Goal: Information Seeking & Learning: Check status

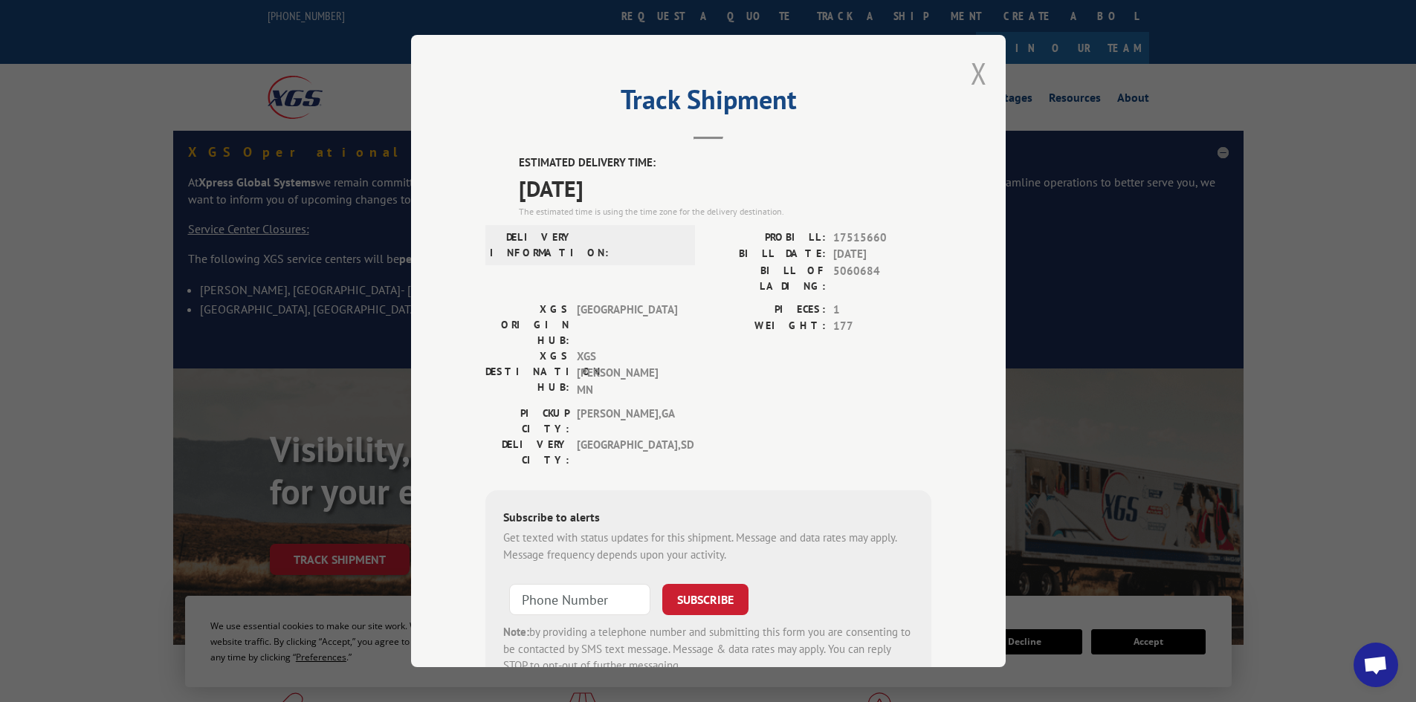
click at [976, 67] on button "Close modal" at bounding box center [979, 73] width 16 height 39
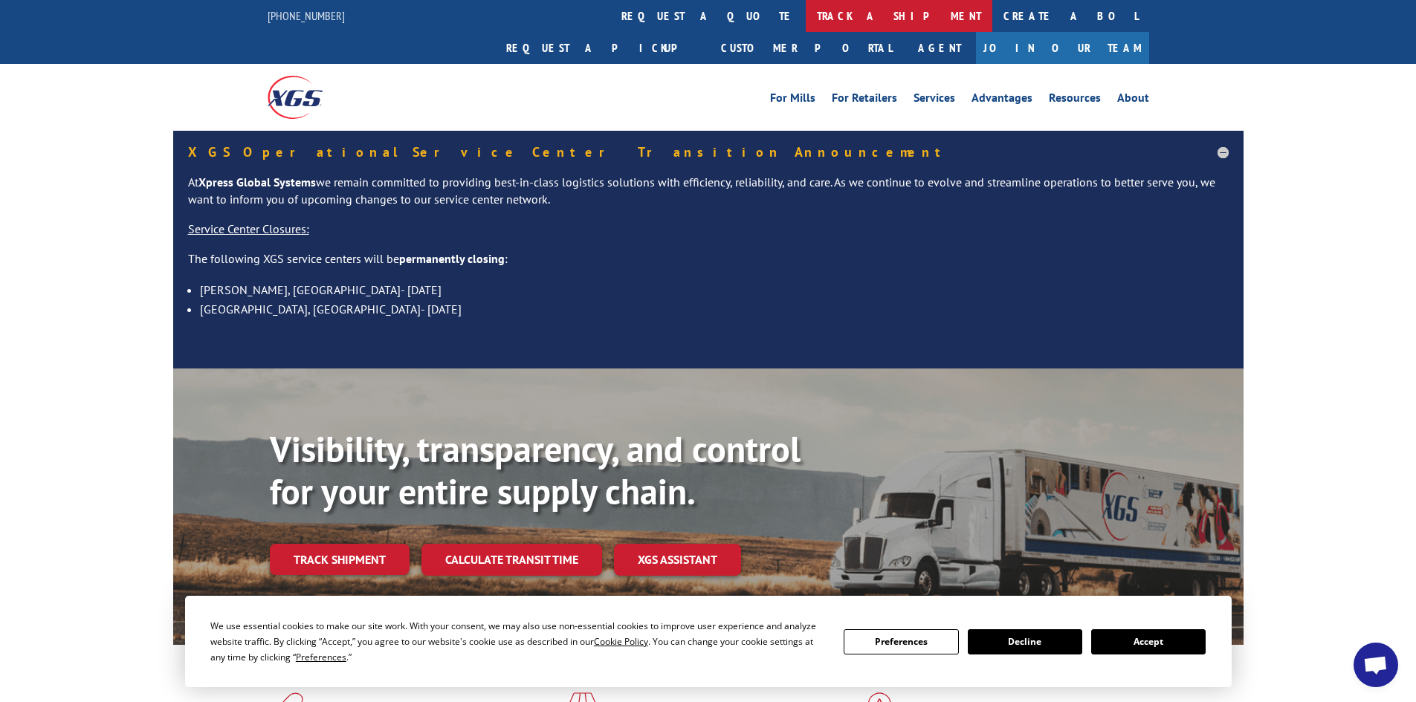
click at [806, 7] on link "track a shipment" at bounding box center [899, 16] width 187 height 32
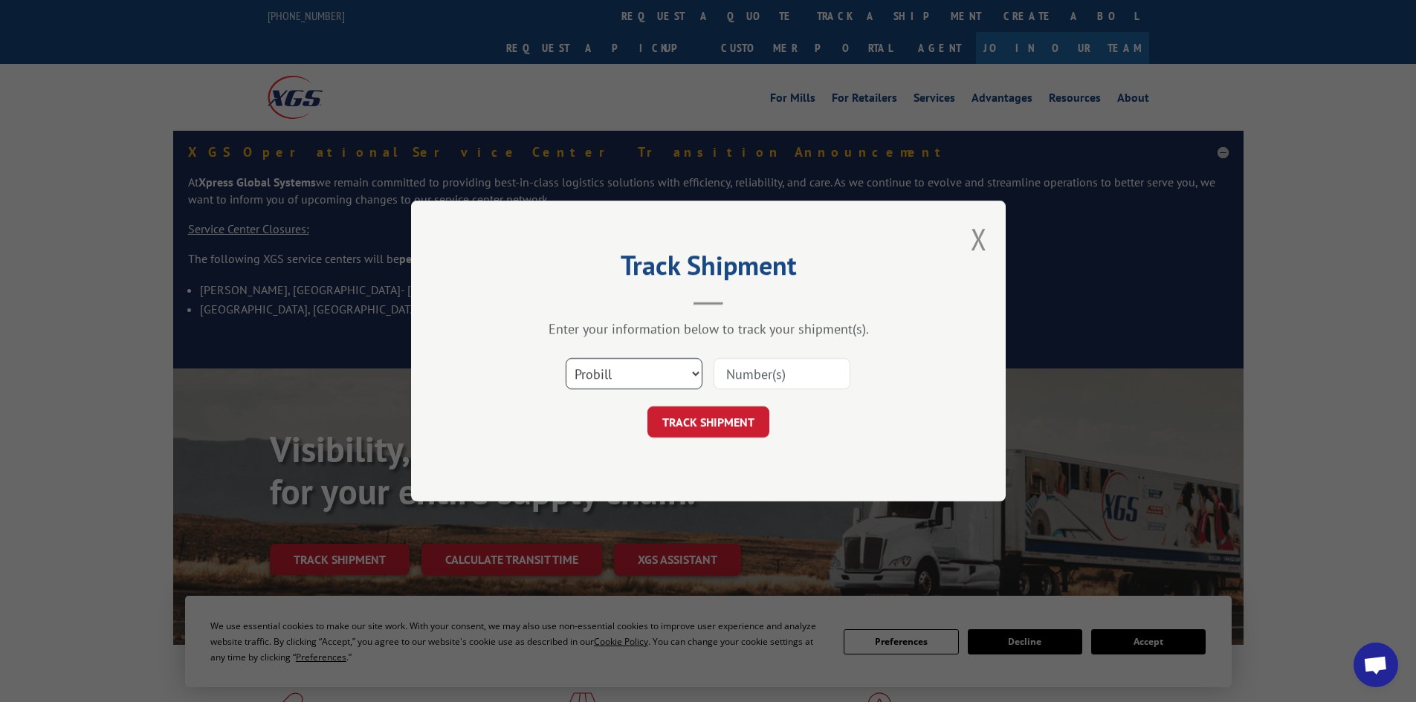
click at [642, 375] on select "Select category... Probill BOL PO" at bounding box center [634, 373] width 137 height 31
select select "bol"
click at [566, 358] on select "Select category... Probill BOL PO" at bounding box center [634, 373] width 137 height 31
paste input "5995855"
type input "5995855"
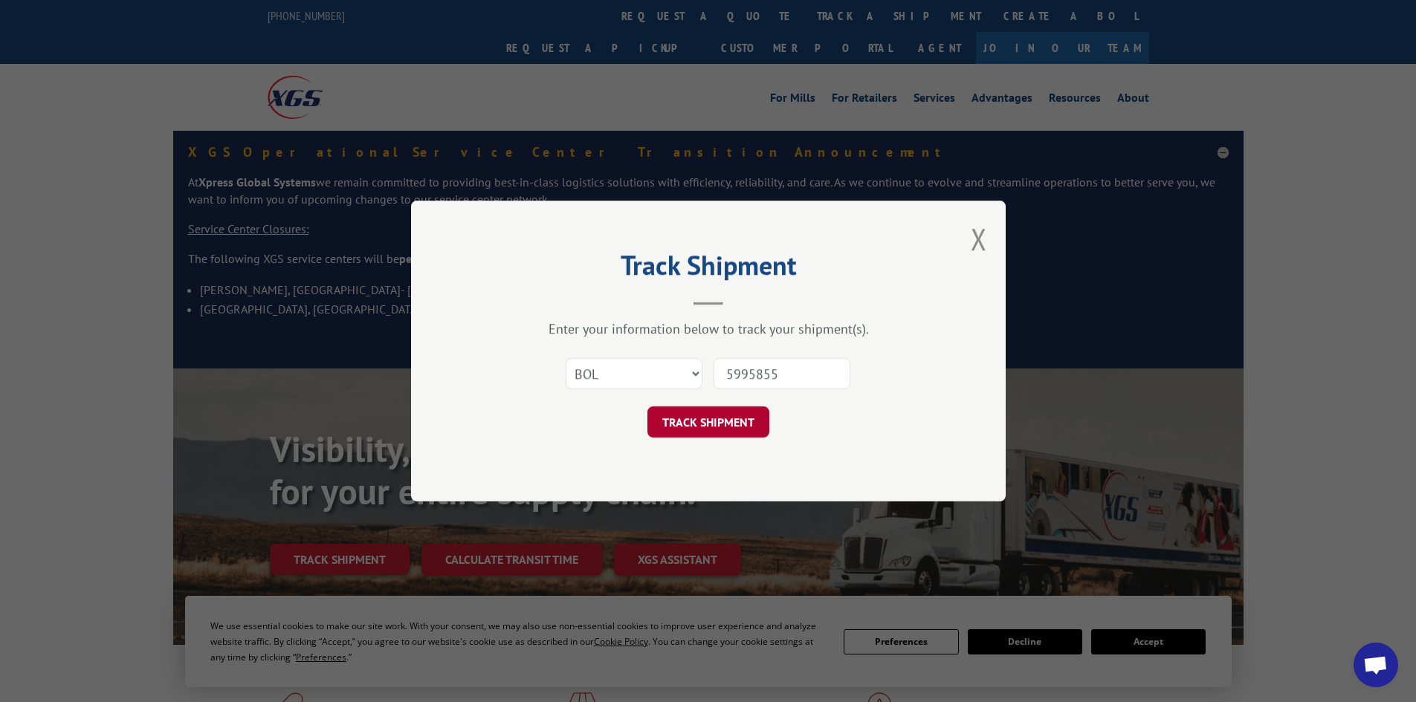
click at [704, 417] on button "TRACK SHIPMENT" at bounding box center [708, 422] width 122 height 31
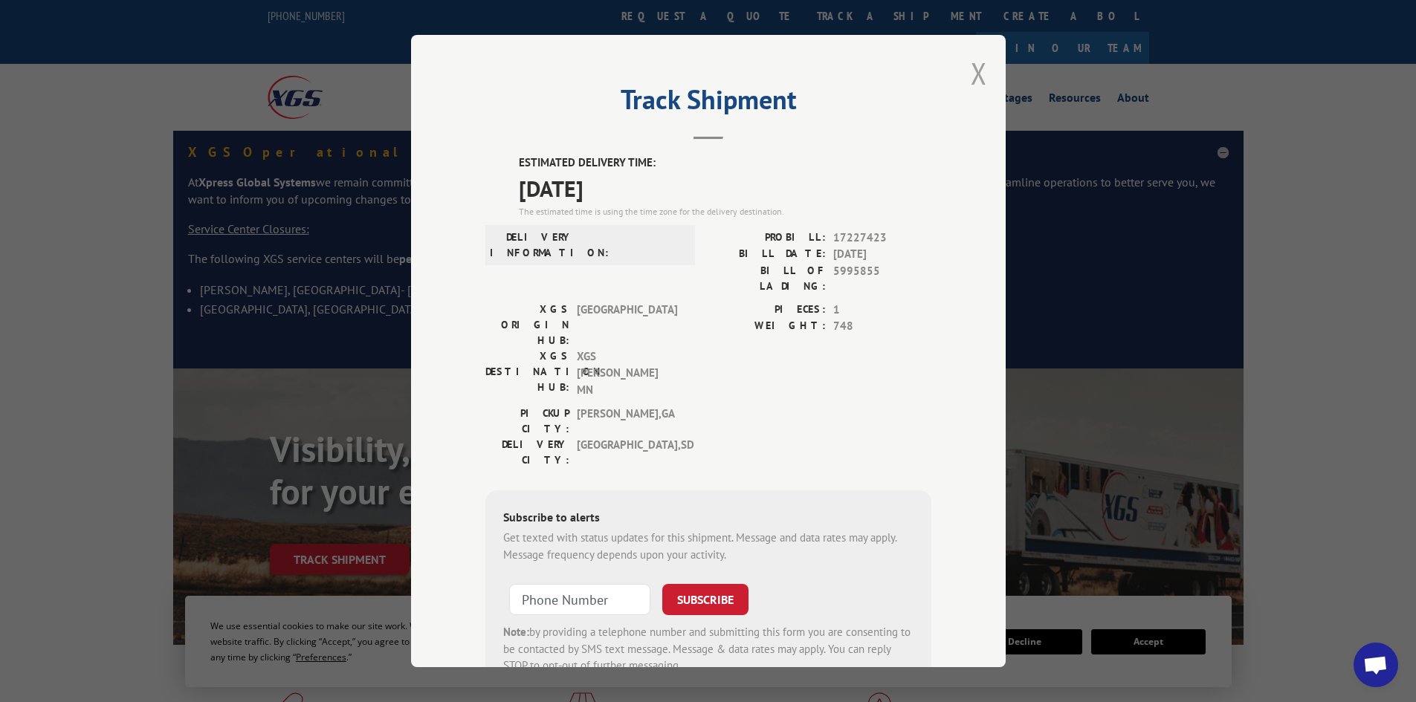
click at [971, 72] on button "Close modal" at bounding box center [979, 73] width 16 height 39
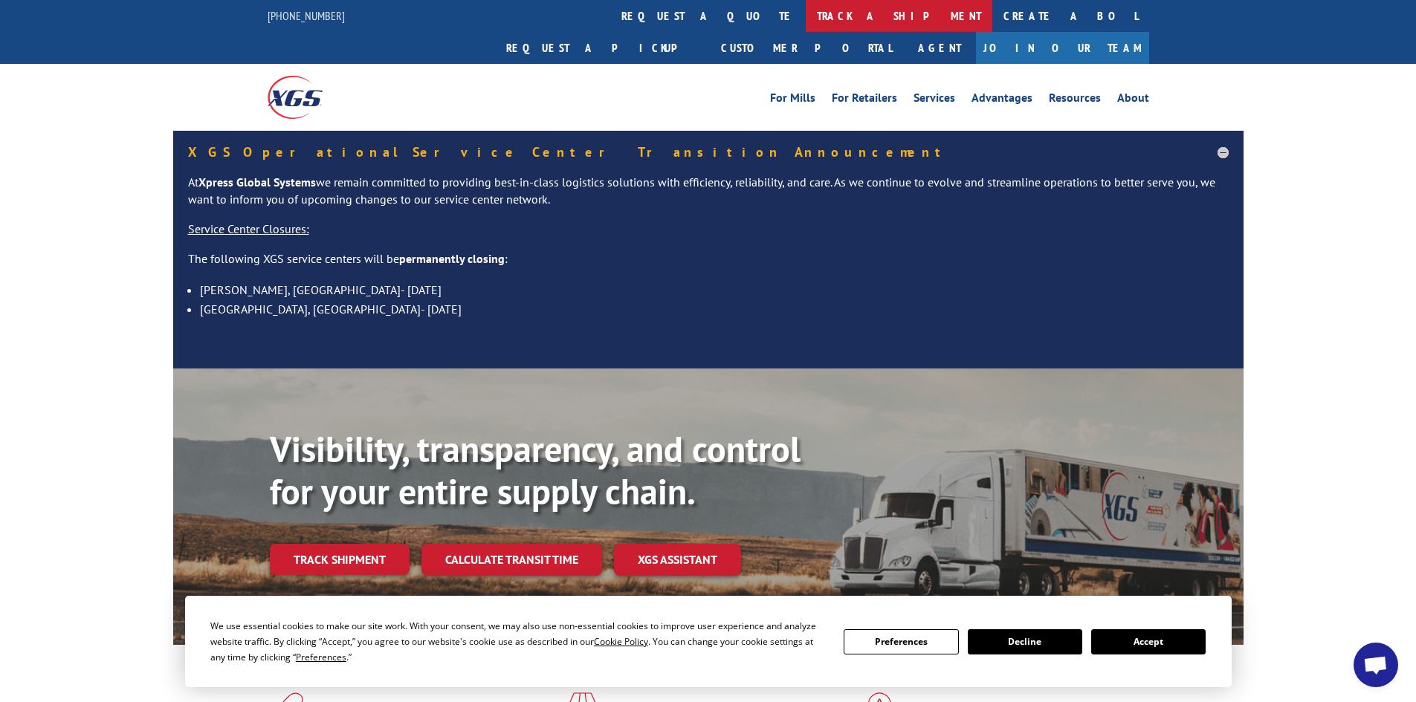
click at [806, 17] on link "track a shipment" at bounding box center [899, 16] width 187 height 32
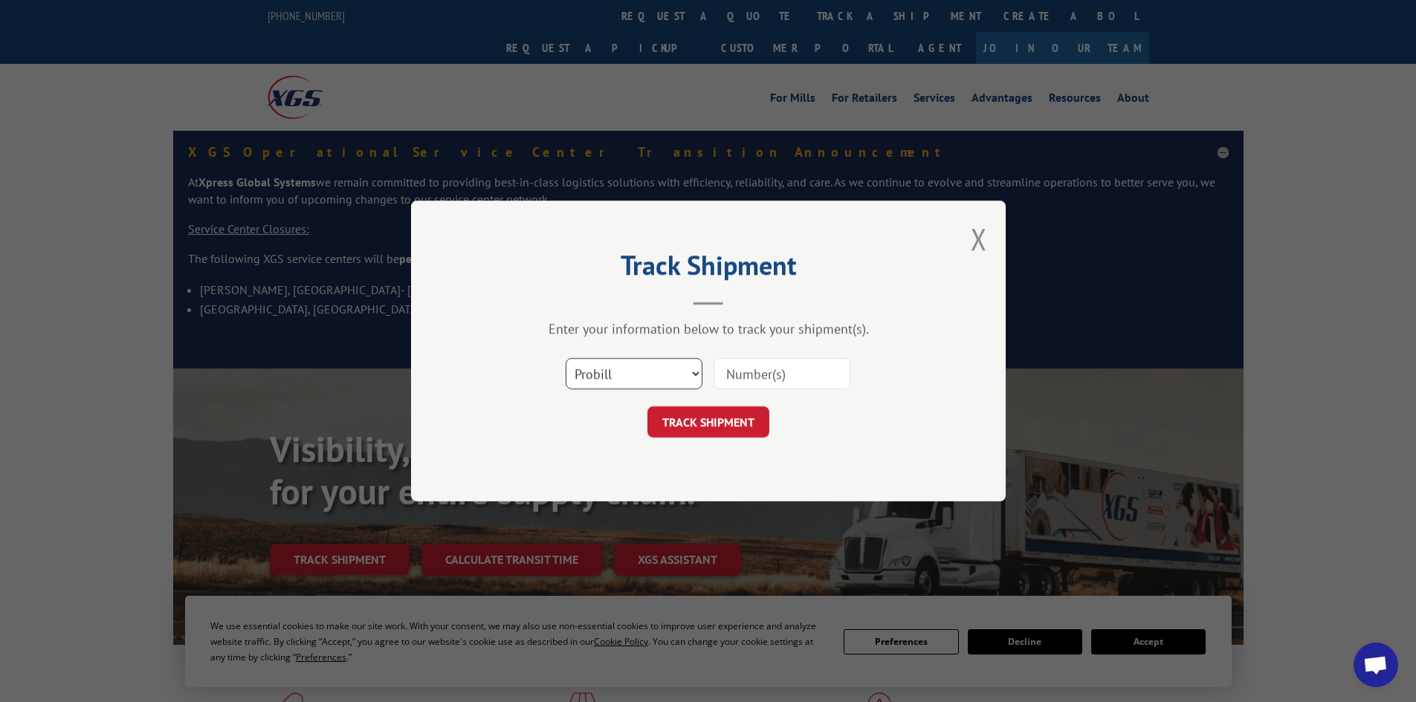
click at [663, 374] on select "Select category... Probill BOL PO" at bounding box center [634, 373] width 137 height 31
select select "bol"
click at [566, 358] on select "Select category... Probill BOL PO" at bounding box center [634, 373] width 137 height 31
paste input "5995856"
type input "5995856"
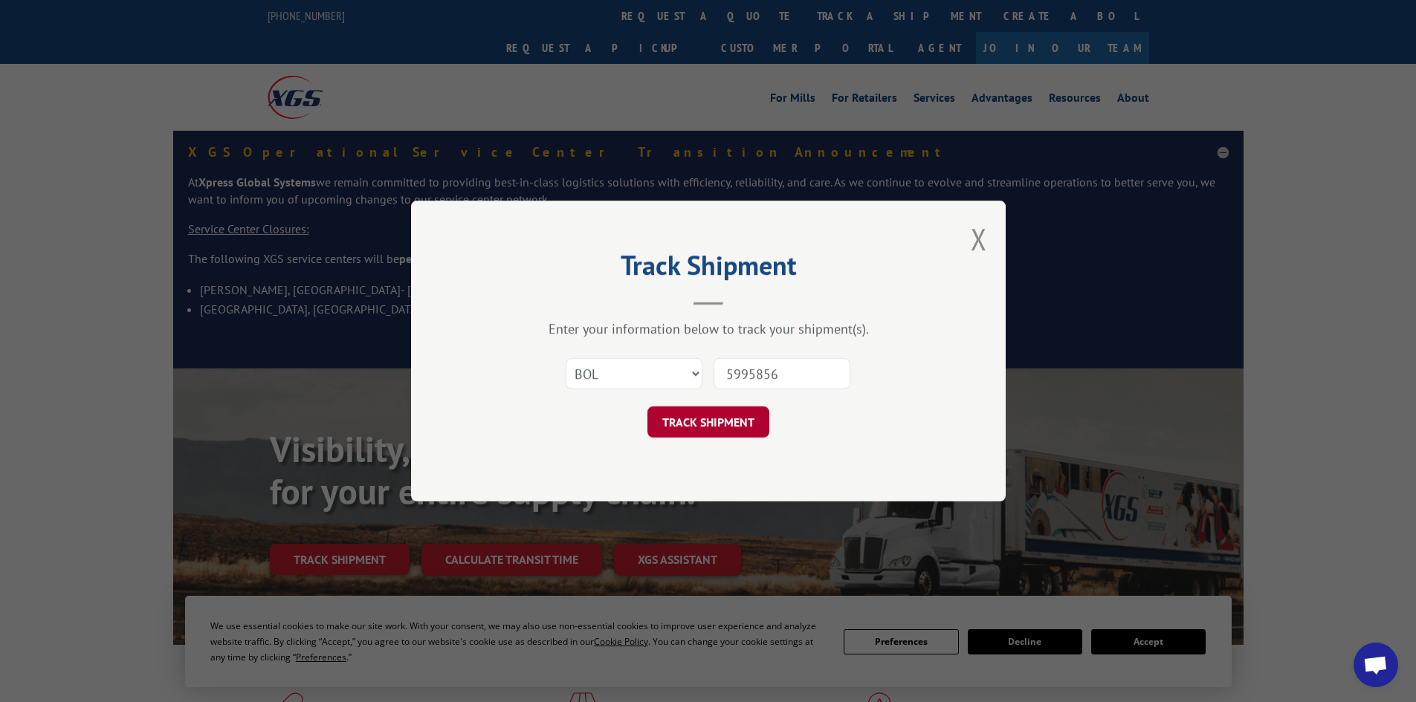
click at [724, 416] on button "TRACK SHIPMENT" at bounding box center [708, 422] width 122 height 31
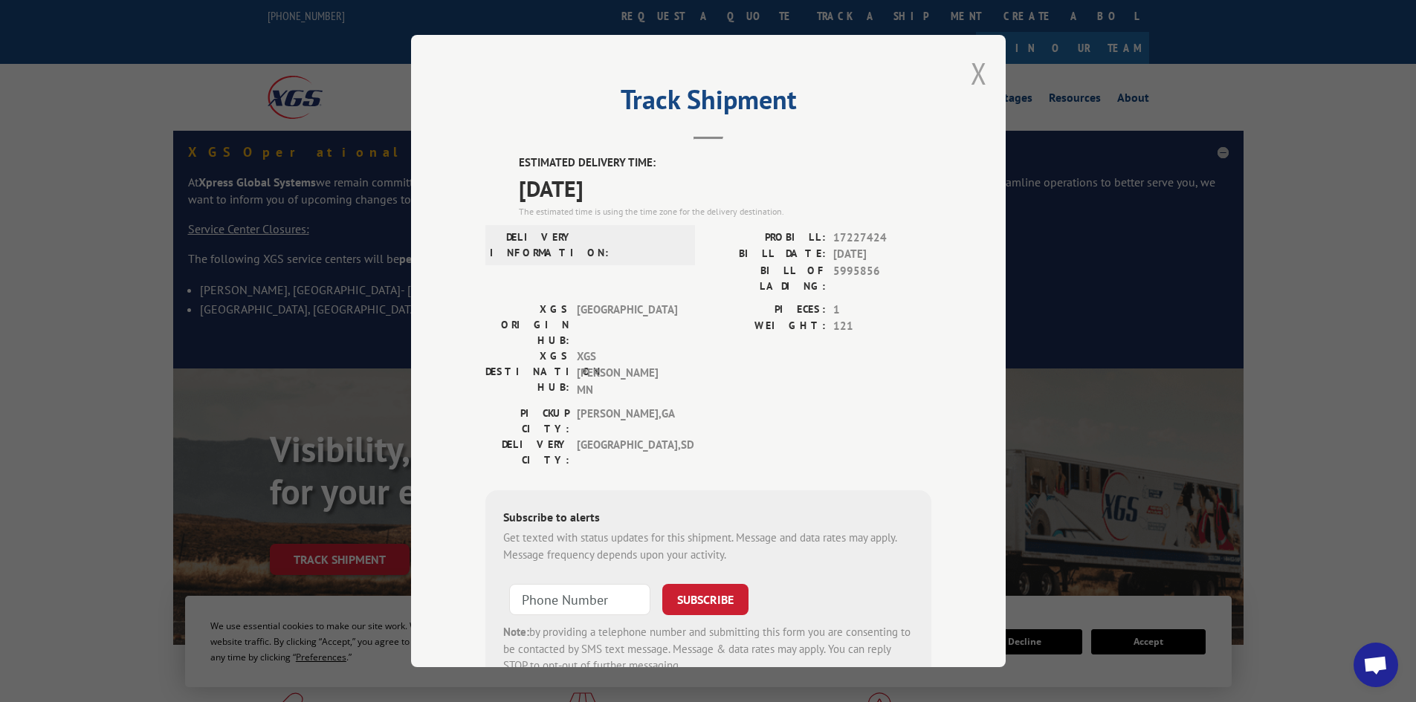
drag, startPoint x: 971, startPoint y: 74, endPoint x: 664, endPoint y: 52, distance: 308.4
click at [971, 74] on button "Close modal" at bounding box center [979, 73] width 16 height 39
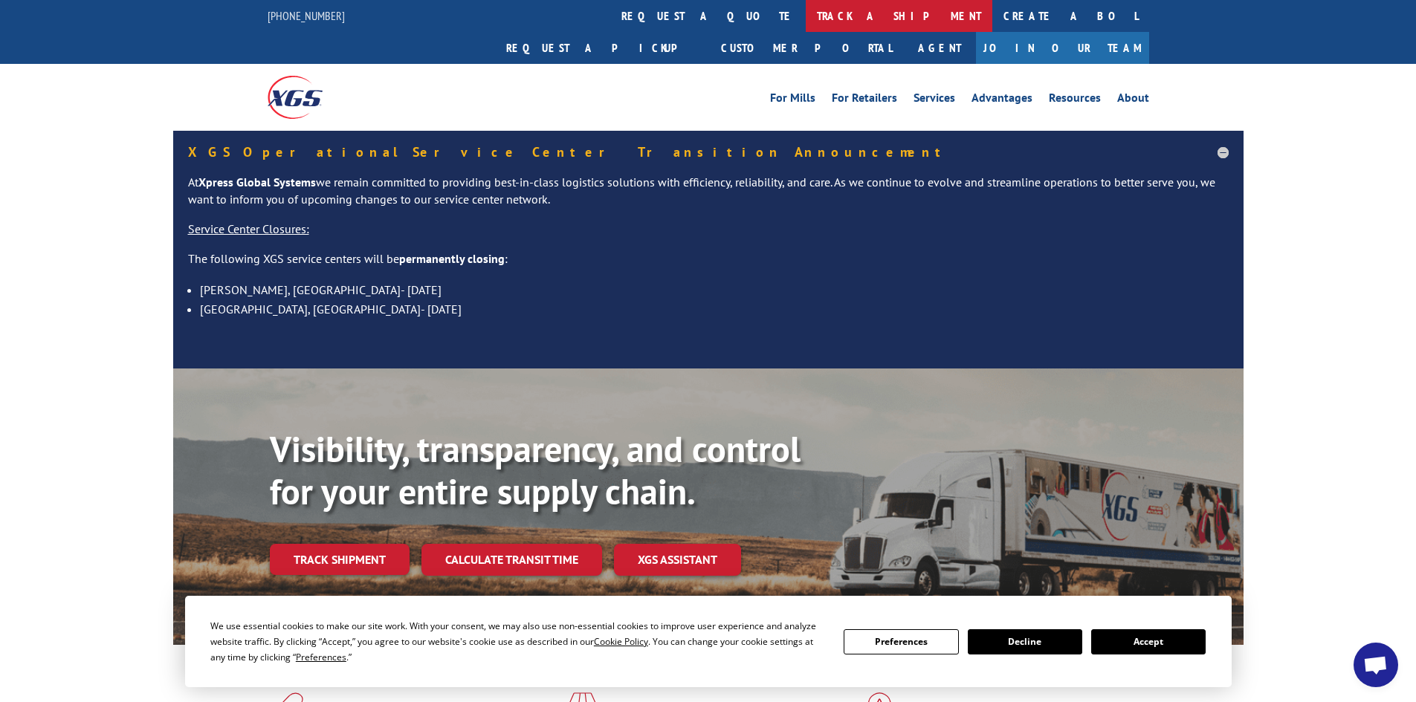
click at [806, 10] on link "track a shipment" at bounding box center [899, 16] width 187 height 32
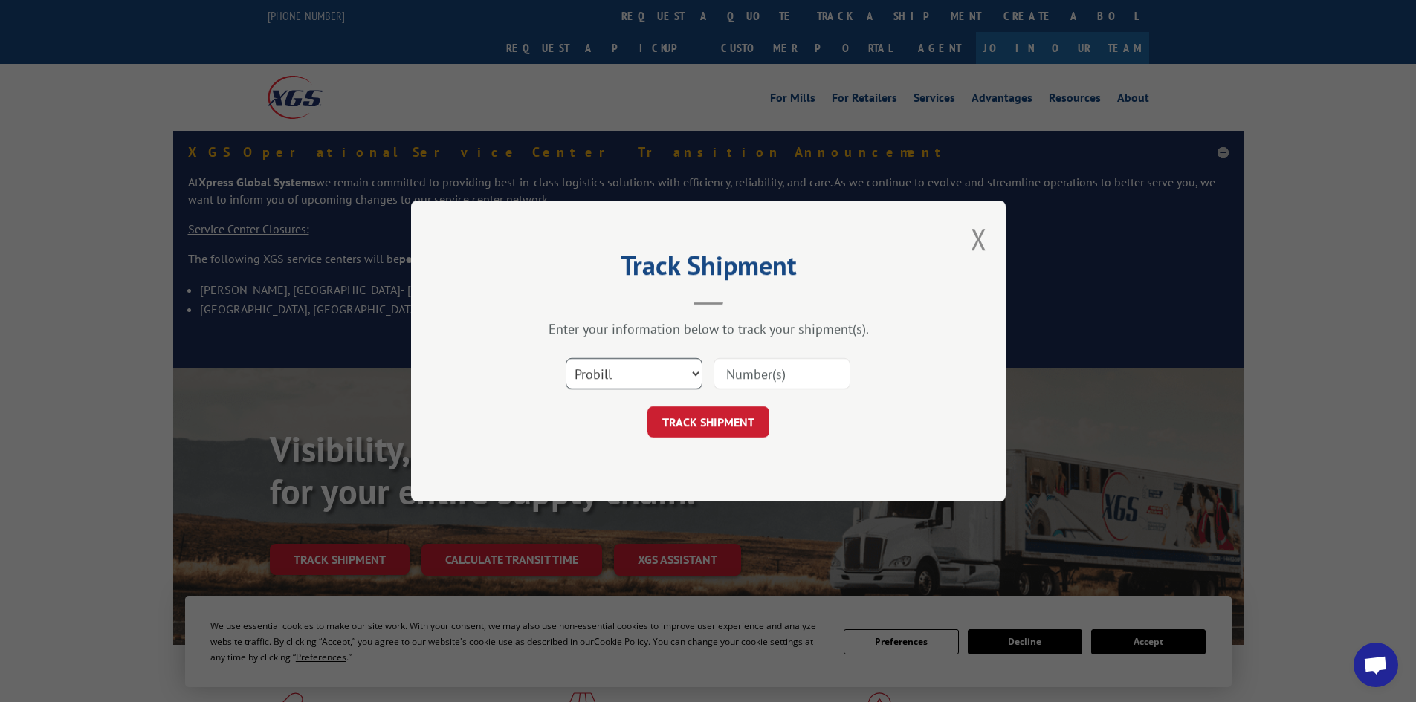
click at [637, 375] on select "Select category... Probill BOL PO" at bounding box center [634, 373] width 137 height 31
select select "bol"
click at [566, 358] on select "Select category... Probill BOL PO" at bounding box center [634, 373] width 137 height 31
paste input "5112426"
type input "5112426"
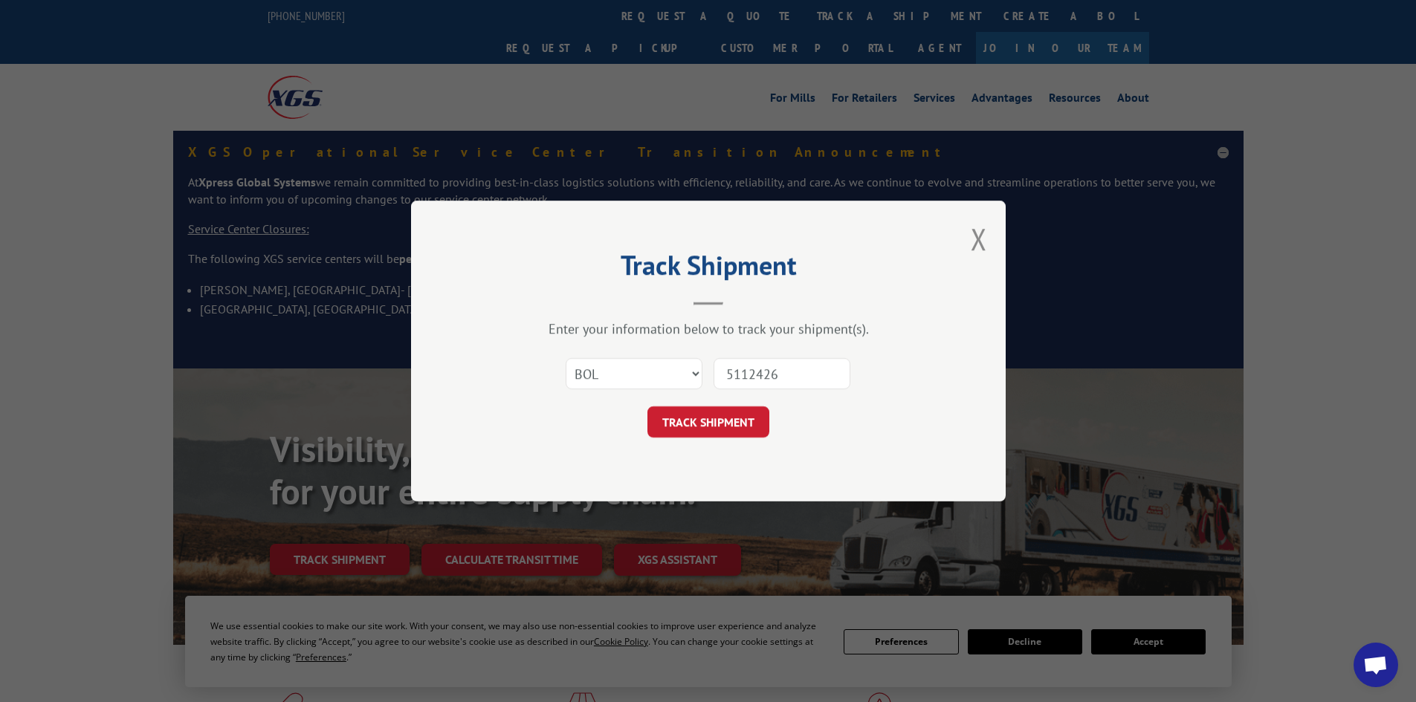
click at [705, 424] on button "TRACK SHIPMENT" at bounding box center [708, 422] width 122 height 31
